Goal: Task Accomplishment & Management: Manage account settings

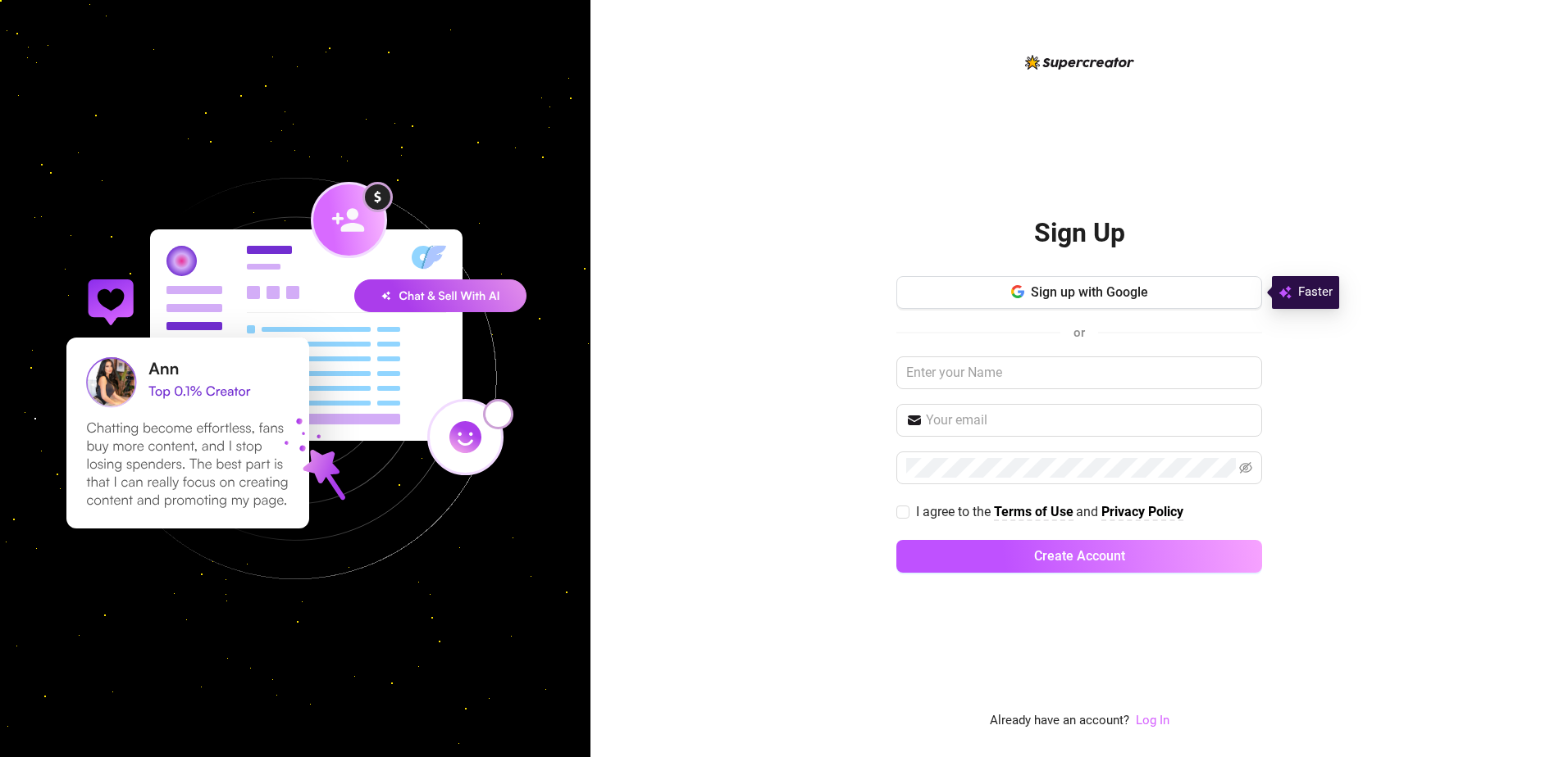
click at [1146, 726] on link "Log In" at bounding box center [1152, 720] width 34 height 15
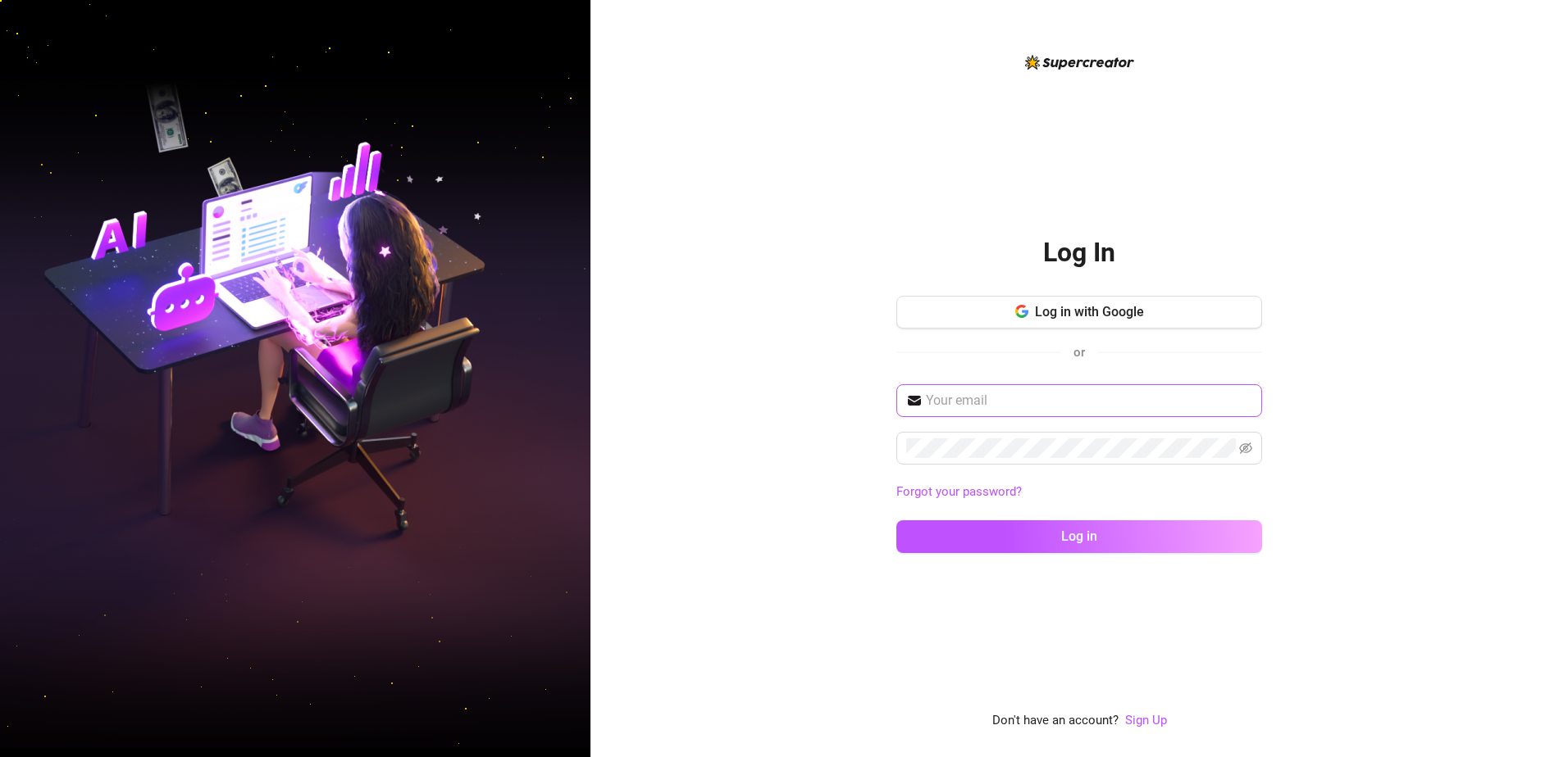
click at [1090, 384] on span at bounding box center [1079, 400] width 366 height 33
click at [1091, 396] on input "text" at bounding box center [1088, 401] width 326 height 20
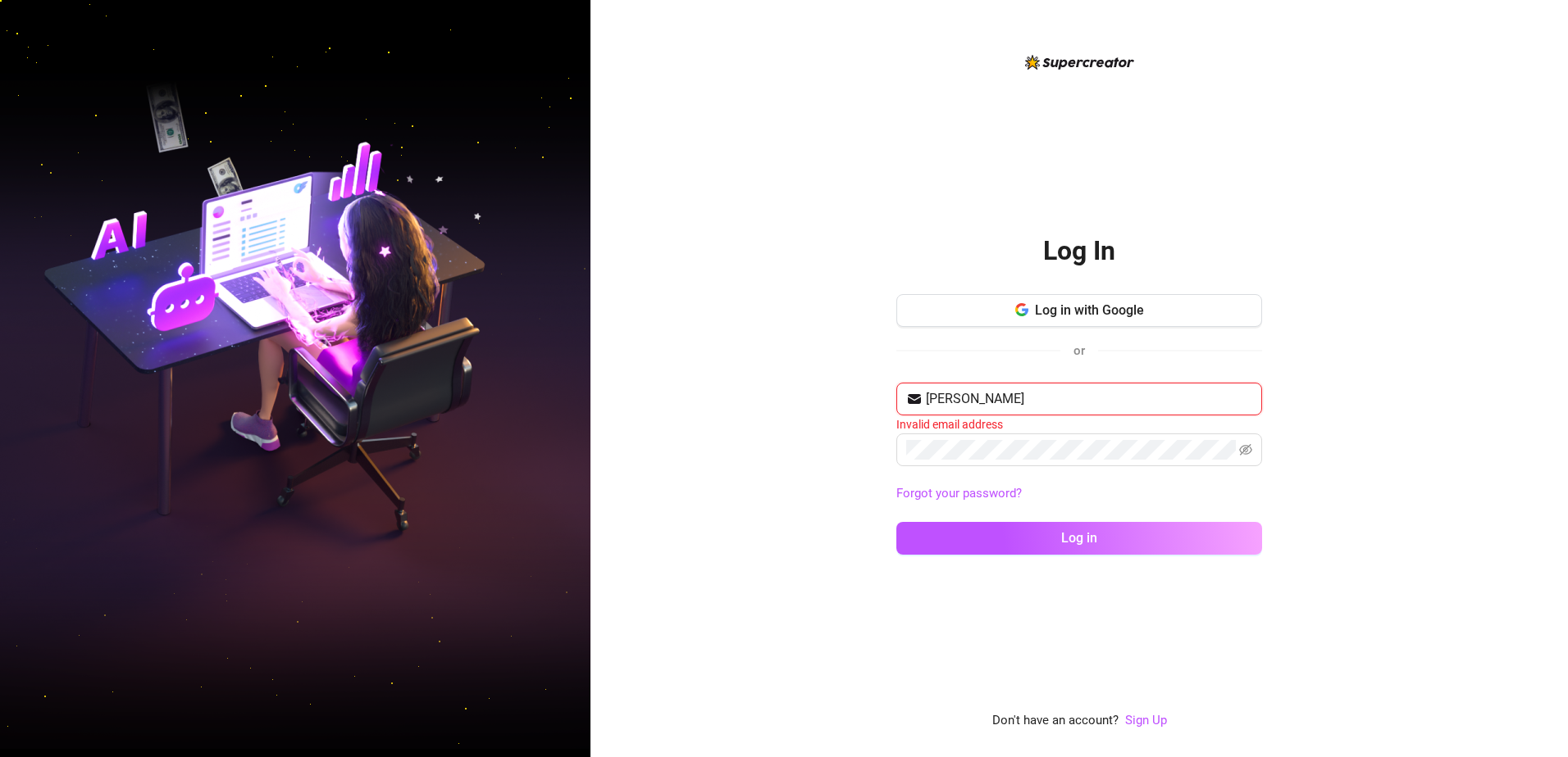
click at [1093, 405] on input "[PERSON_NAME]" at bounding box center [1088, 399] width 326 height 20
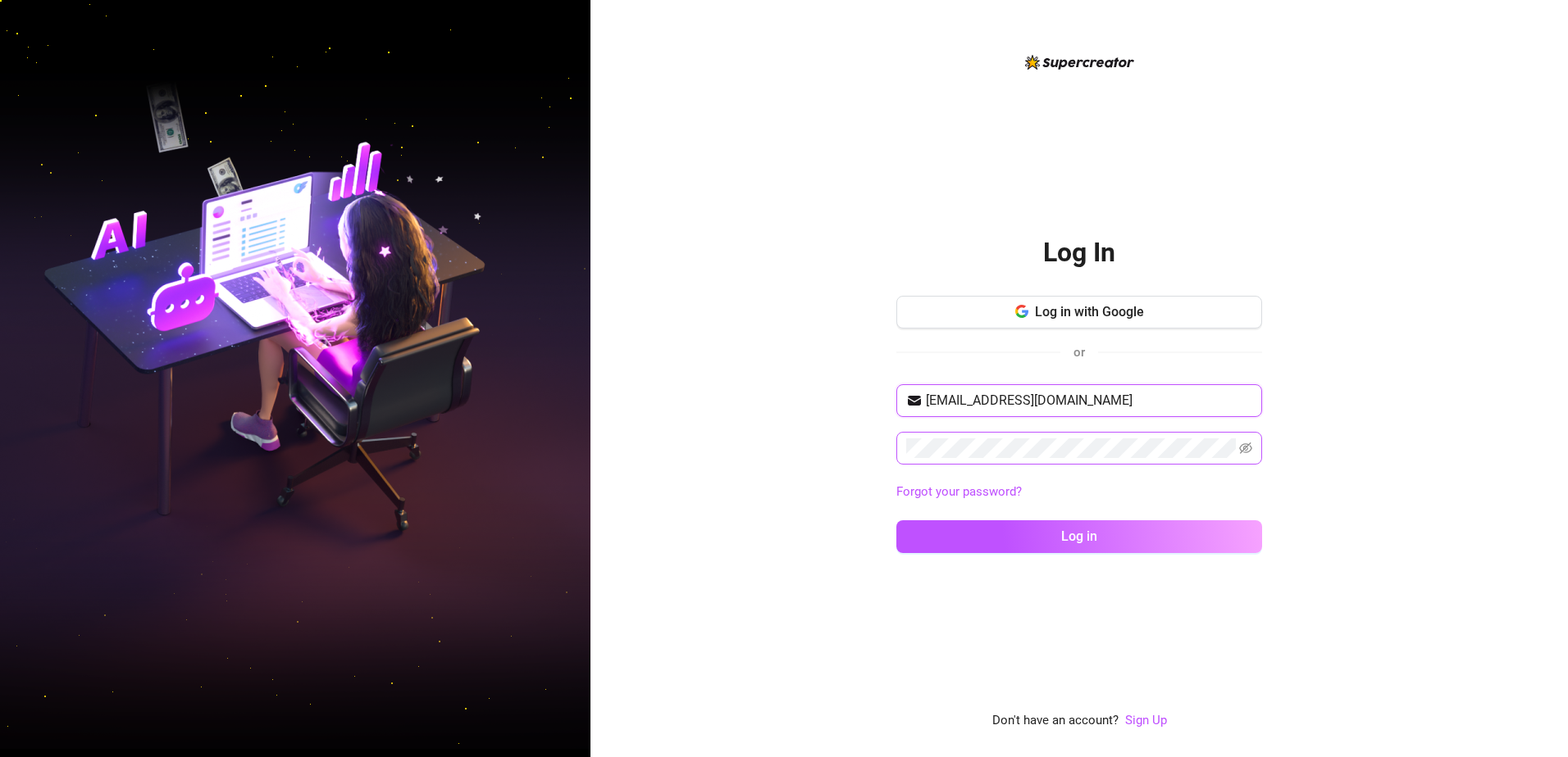
type input "[EMAIL_ADDRESS][DOMAIN_NAME]"
click at [896, 520] on button "Log in" at bounding box center [1079, 536] width 366 height 33
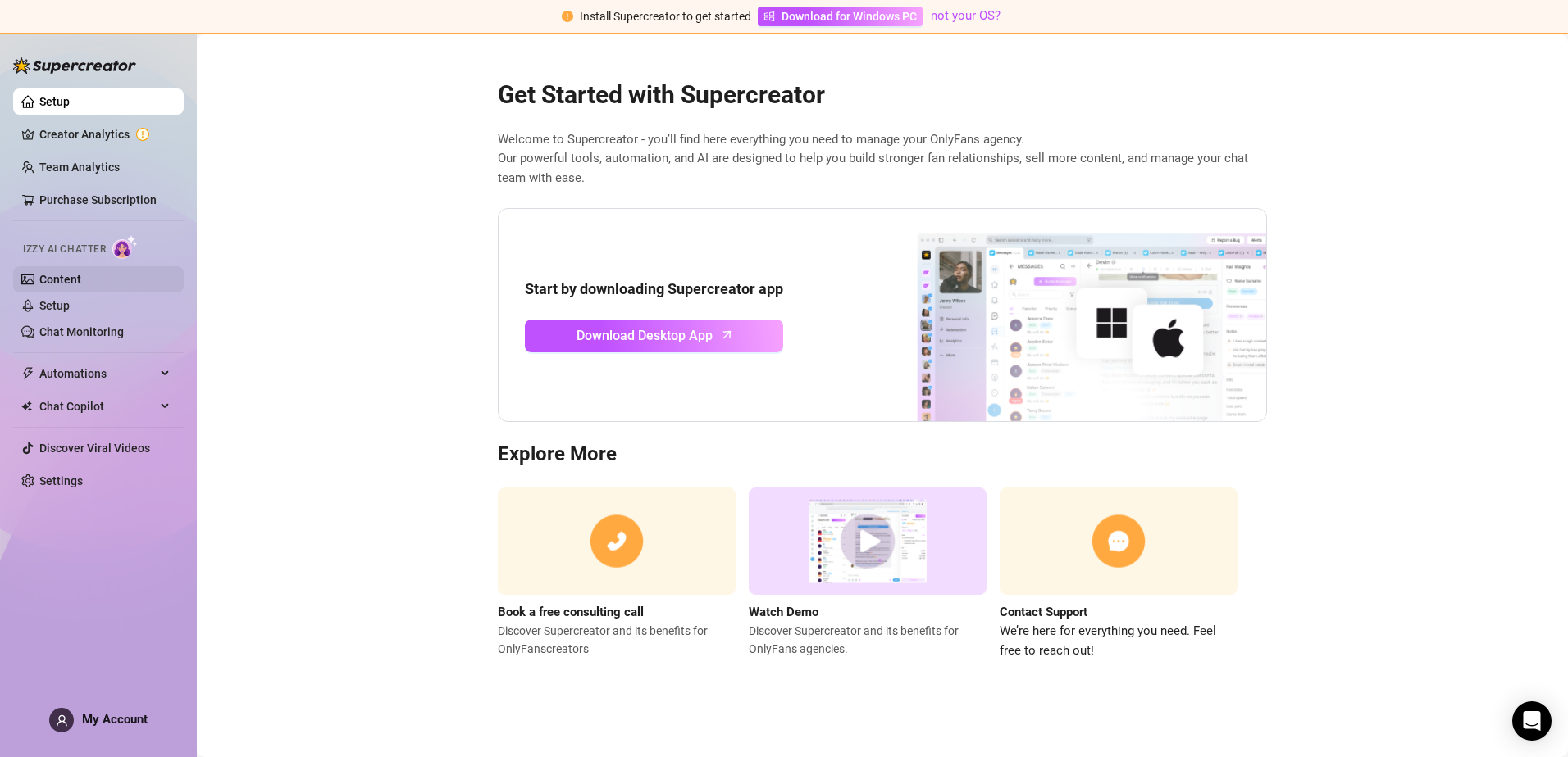
click at [82, 273] on link "Content" at bounding box center [61, 279] width 42 height 13
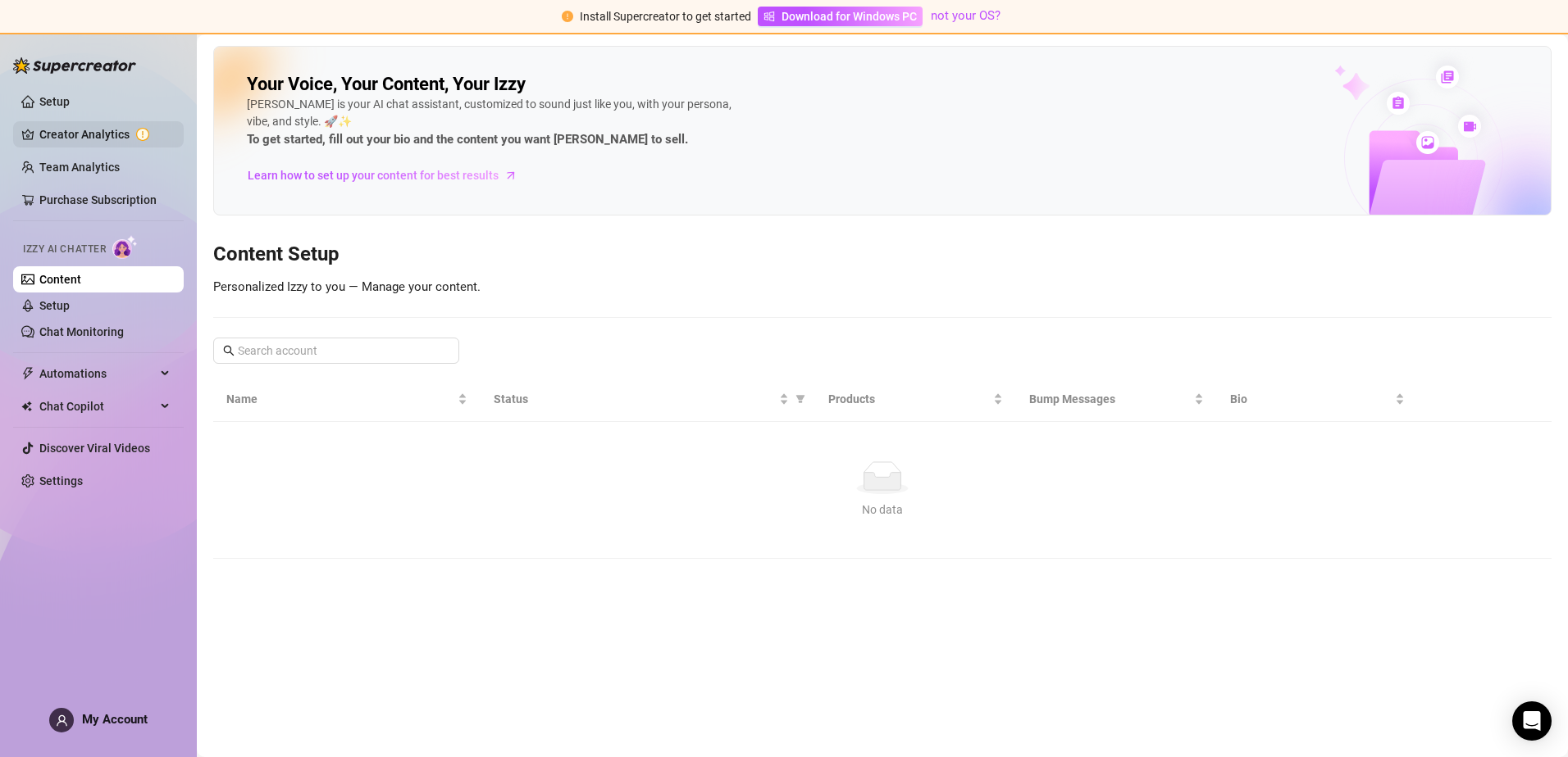
click at [94, 138] on link "Creator Analytics" at bounding box center [105, 134] width 131 height 26
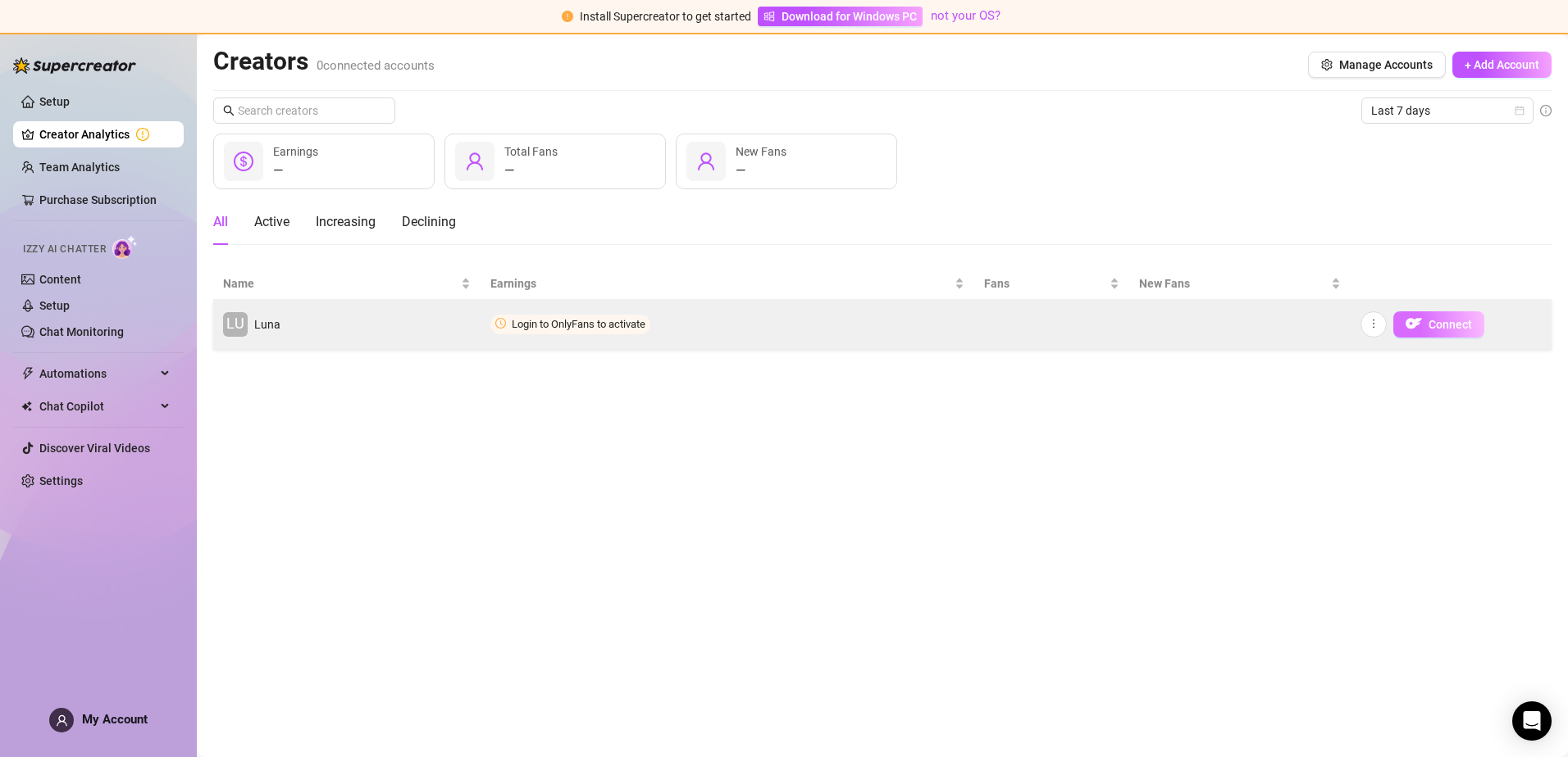
click at [1468, 323] on span "Connect" at bounding box center [1450, 324] width 44 height 13
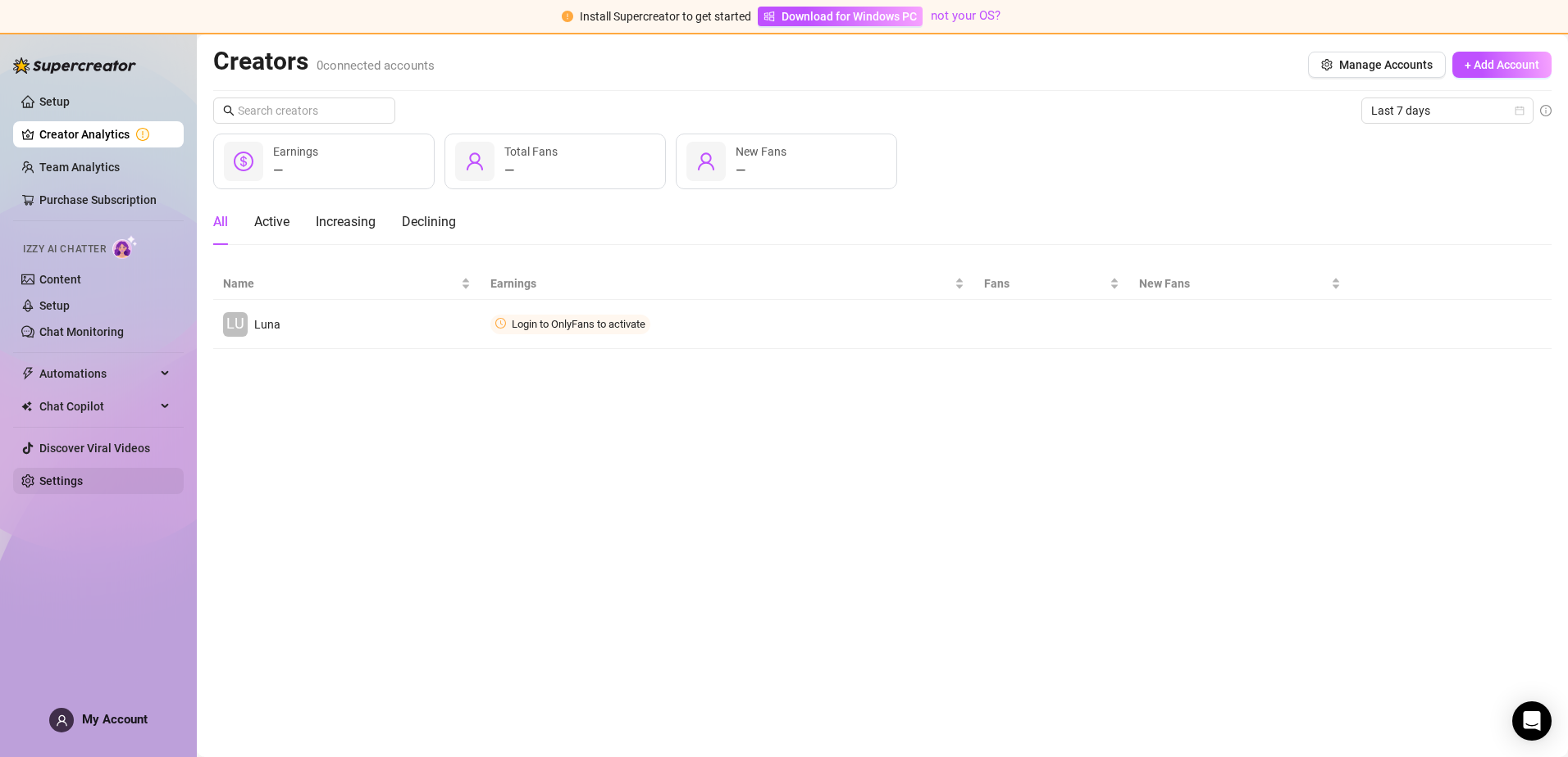
click at [60, 486] on link "Settings" at bounding box center [62, 480] width 44 height 13
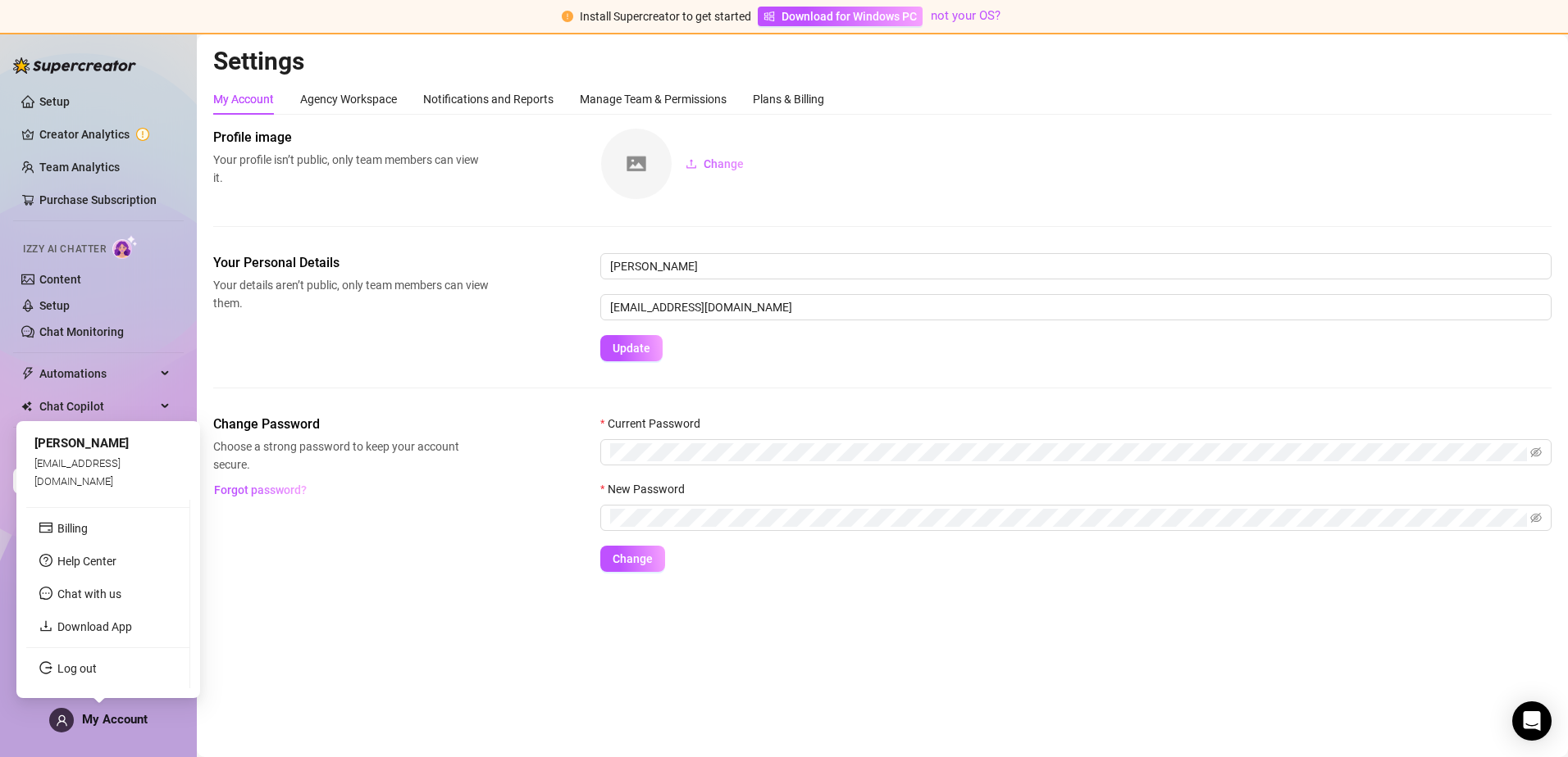
click at [99, 725] on span "My Account" at bounding box center [114, 719] width 66 height 15
click at [93, 670] on link "Log out" at bounding box center [78, 668] width 40 height 13
